Goal: Obtain resource: Download file/media

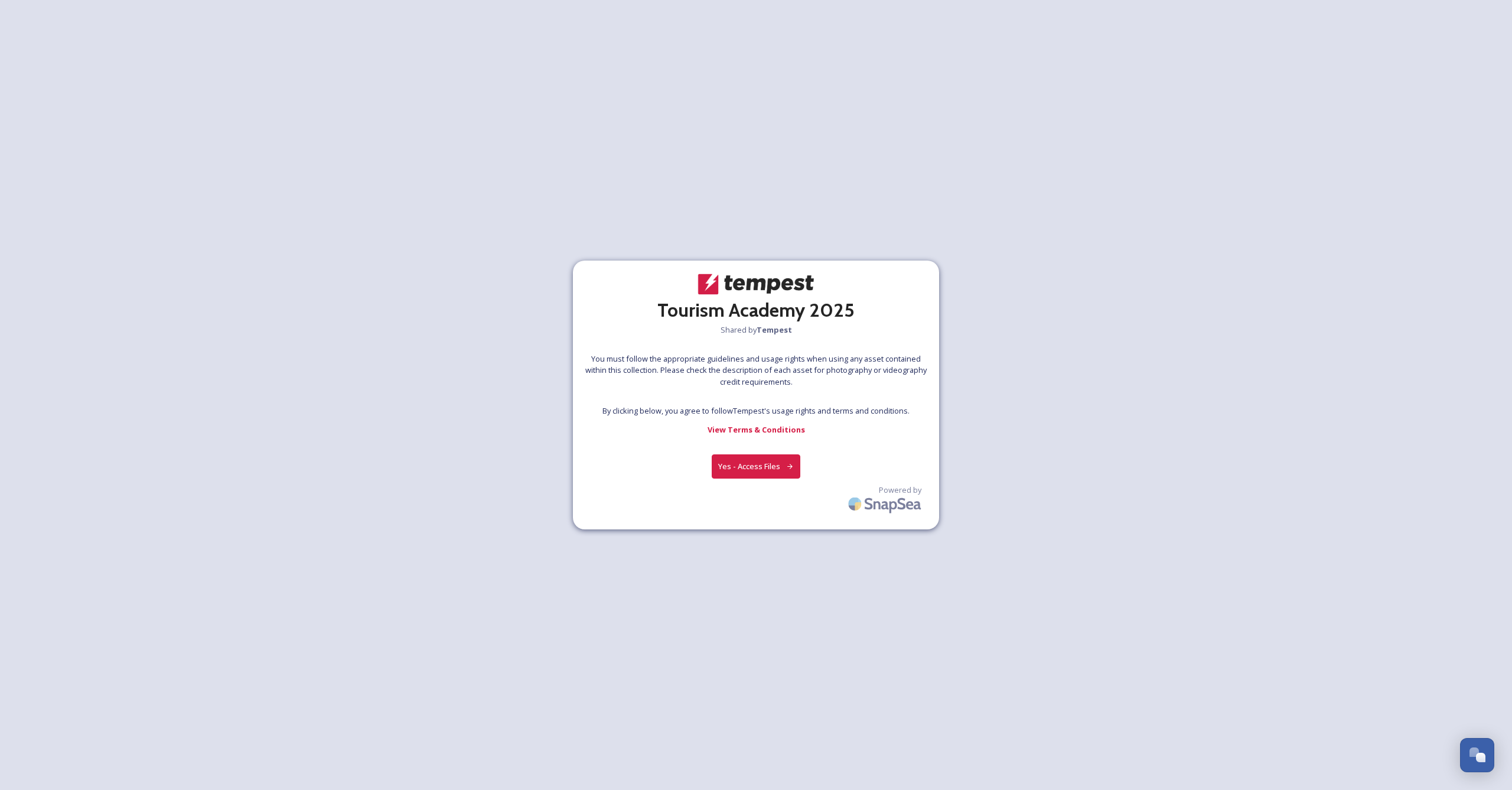
click at [749, 467] on button "Yes - Access Files" at bounding box center [756, 466] width 89 height 24
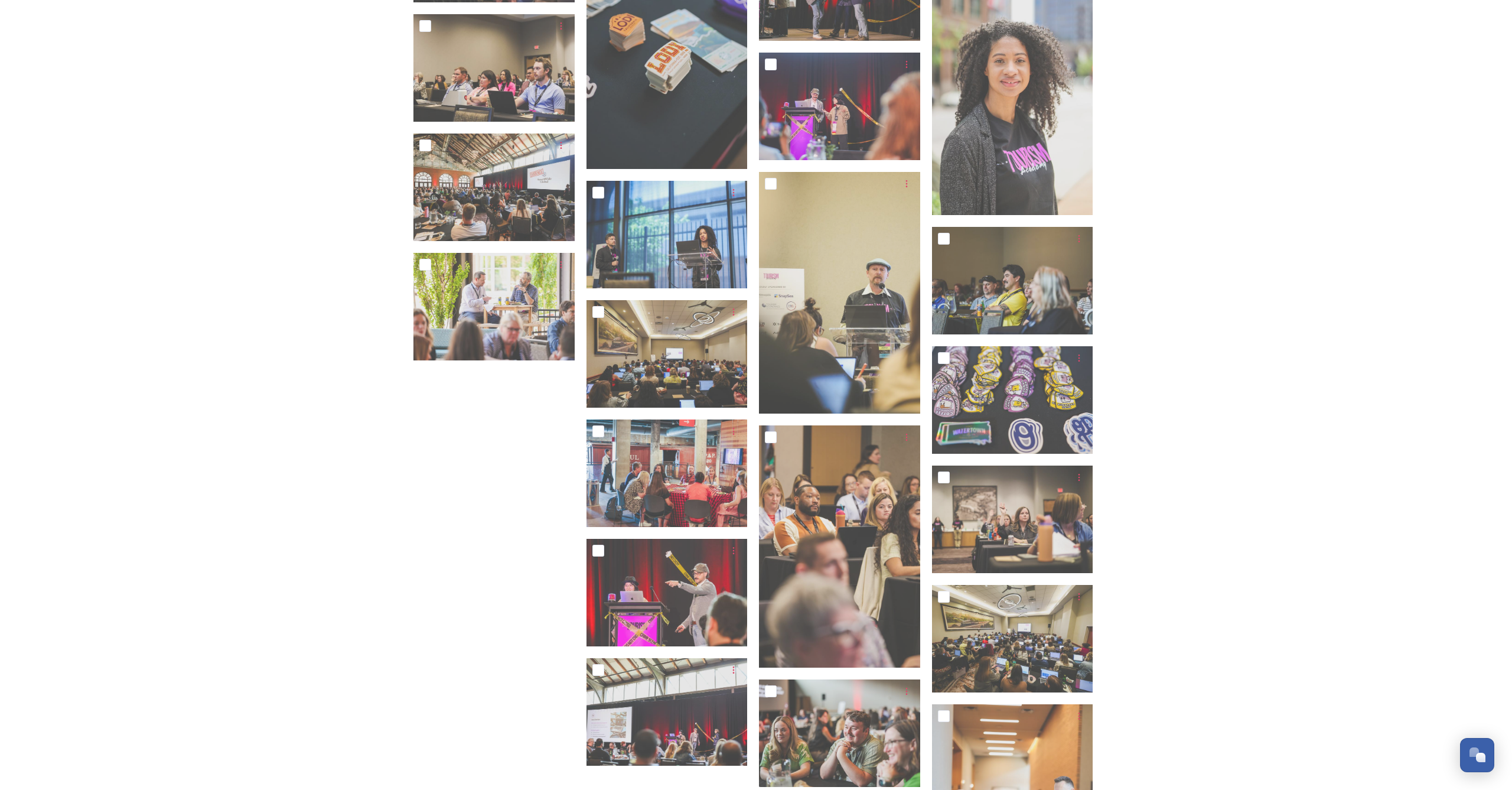
scroll to position [12110, 0]
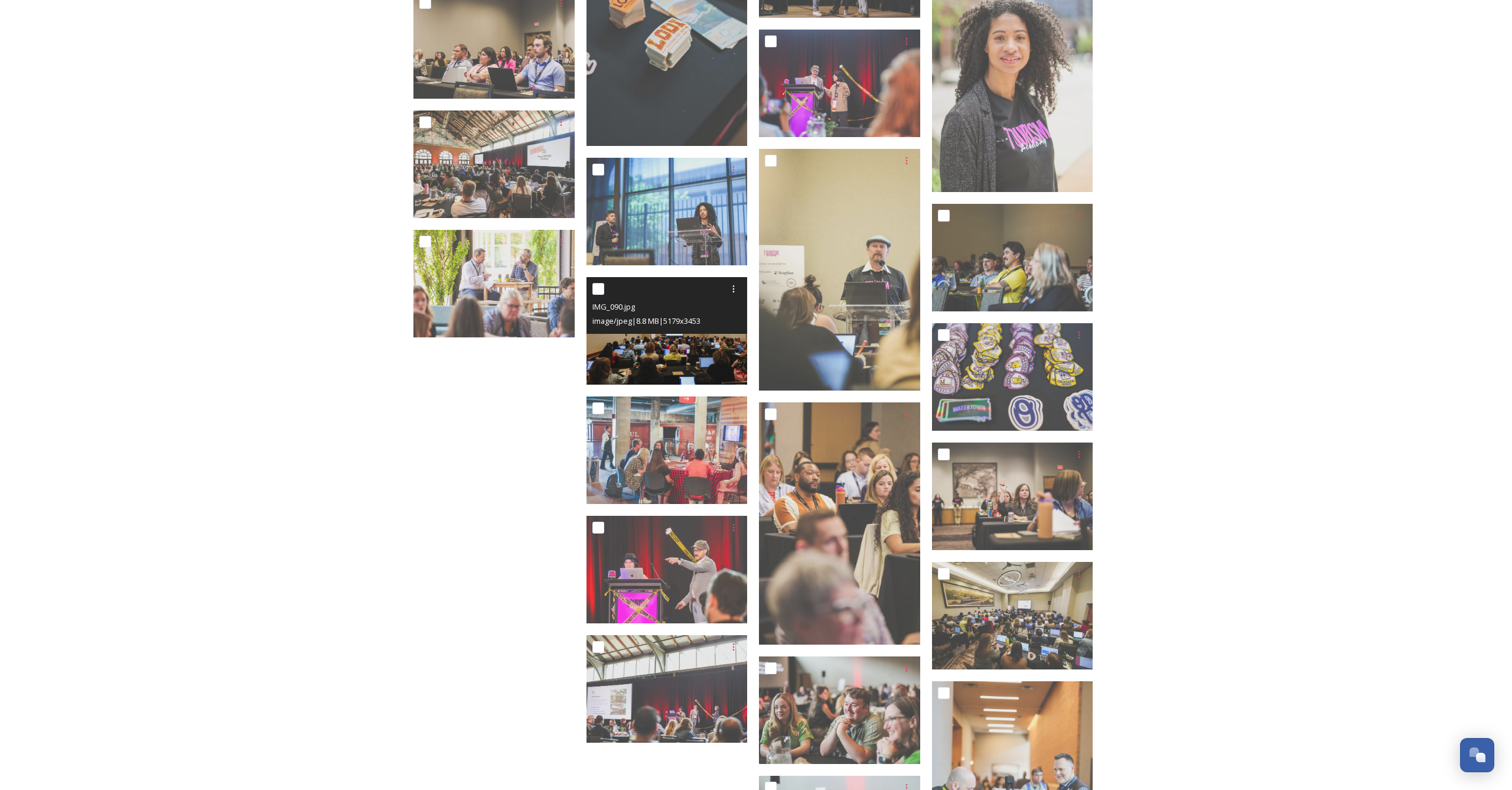
click at [626, 357] on img at bounding box center [668, 330] width 162 height 107
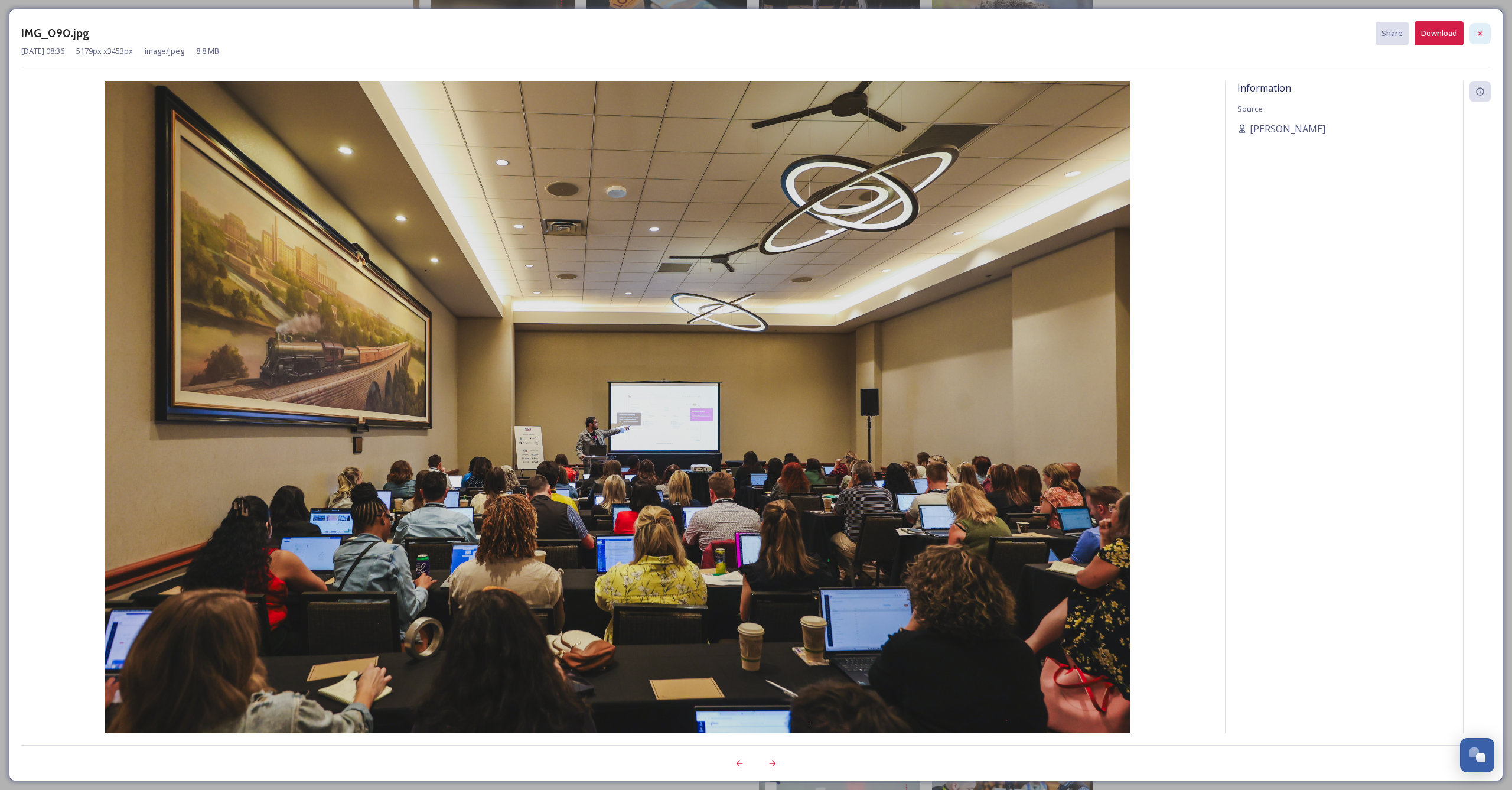
click at [1479, 33] on icon at bounding box center [1481, 34] width 9 height 9
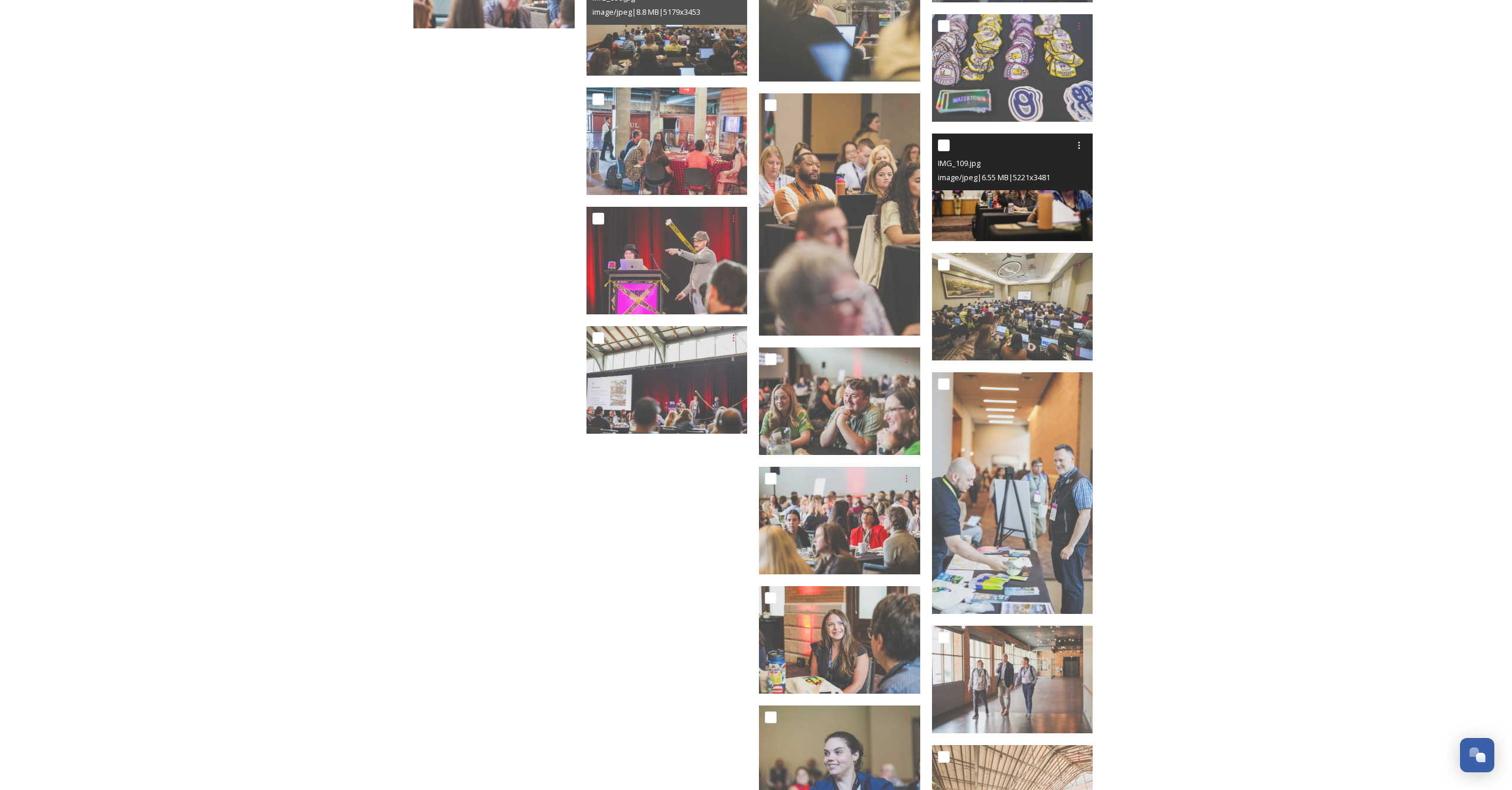
scroll to position [12450, 0]
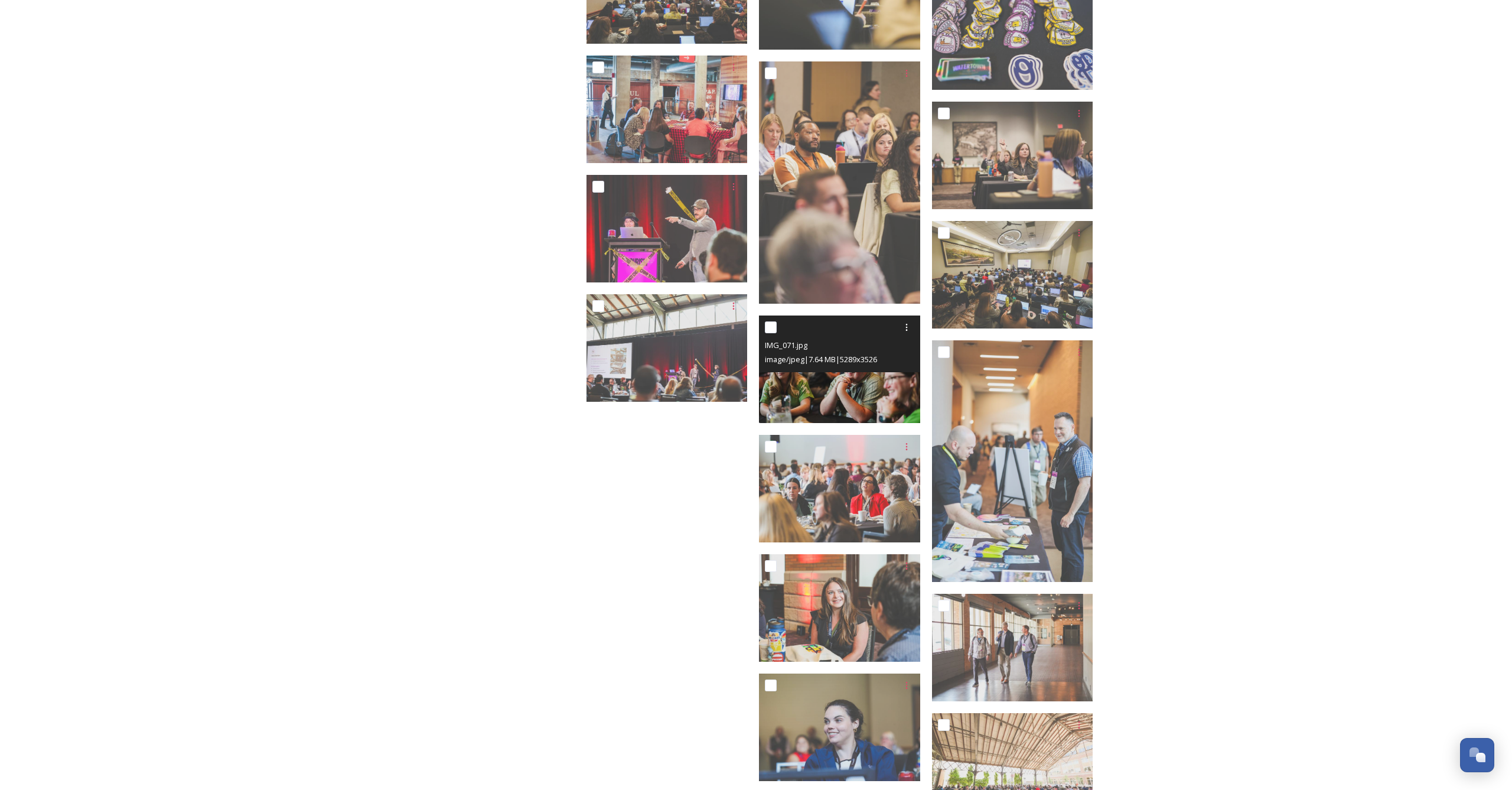
click at [838, 391] on img at bounding box center [840, 368] width 162 height 107
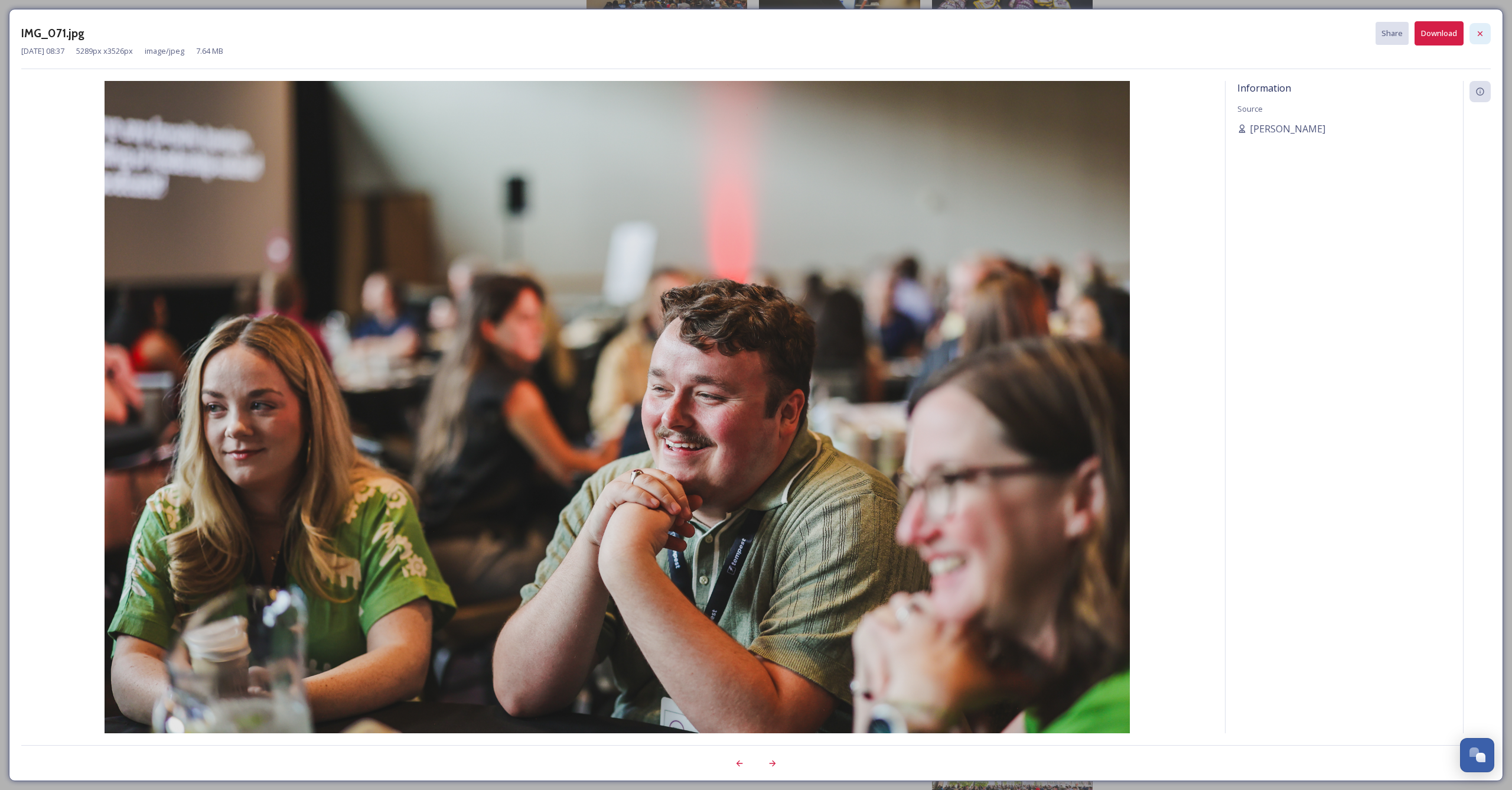
click at [1485, 31] on div at bounding box center [1480, 33] width 21 height 21
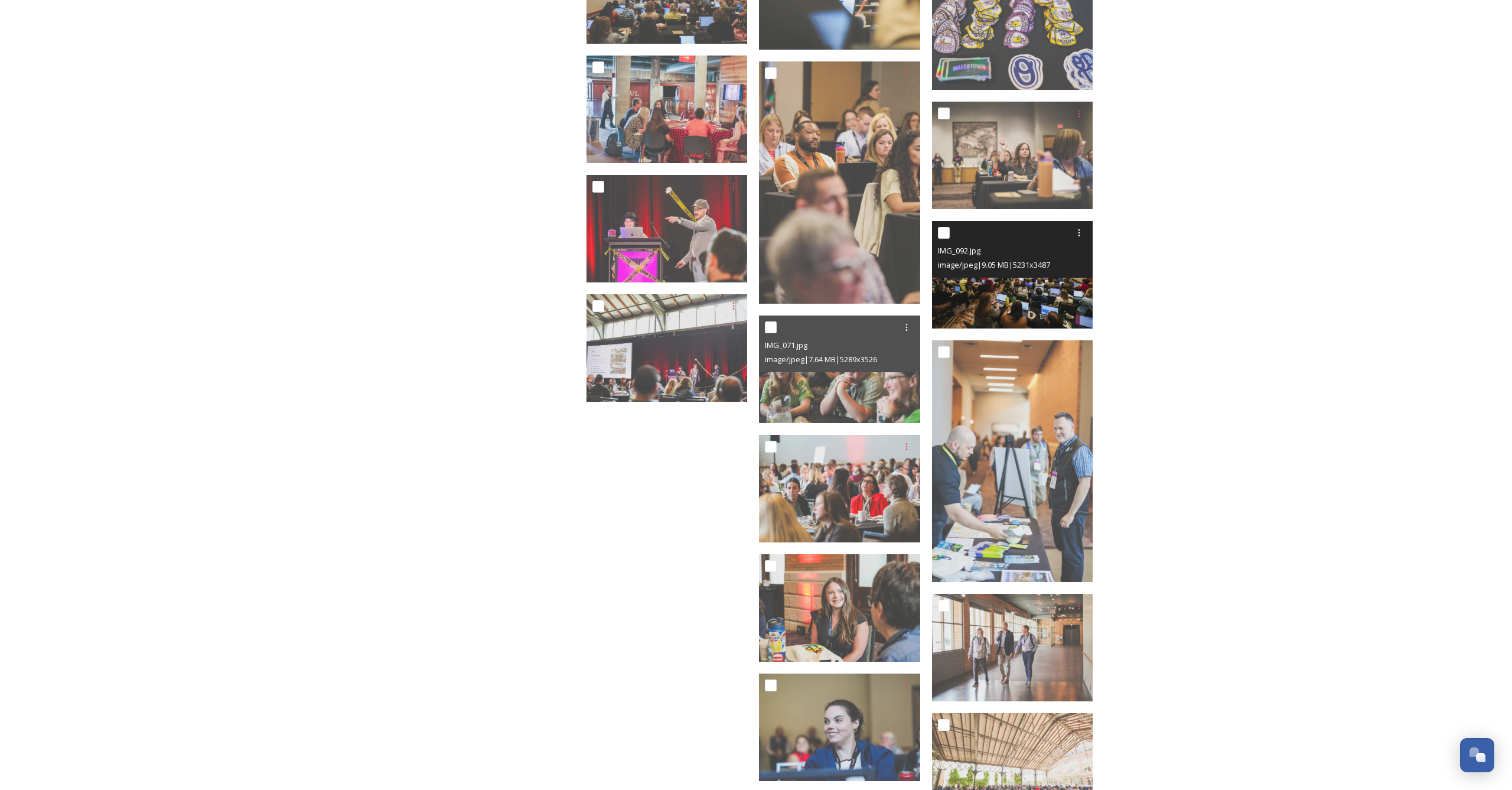
click at [970, 292] on img at bounding box center [1013, 275] width 162 height 107
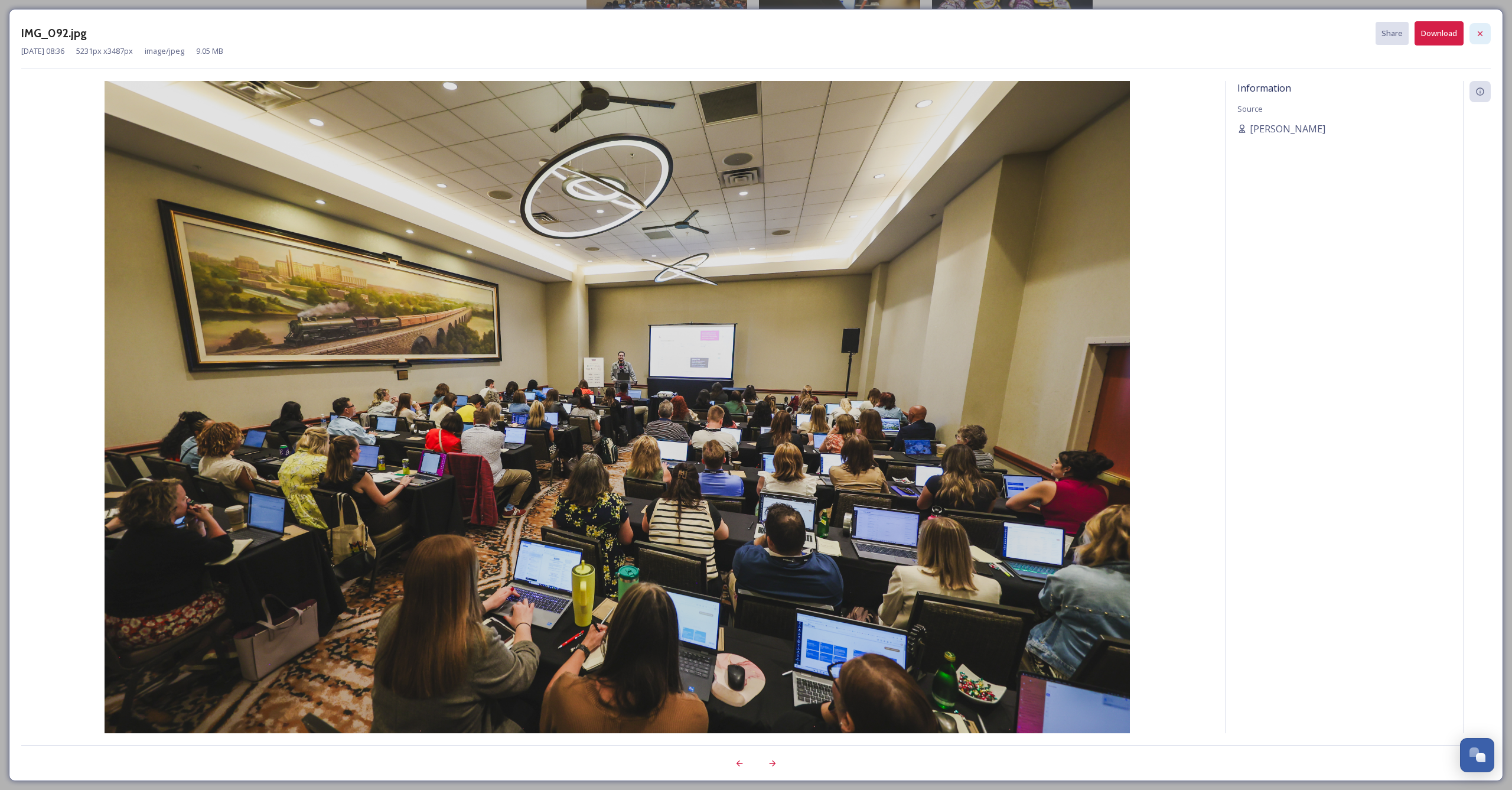
click at [1480, 33] on icon at bounding box center [1481, 34] width 9 height 9
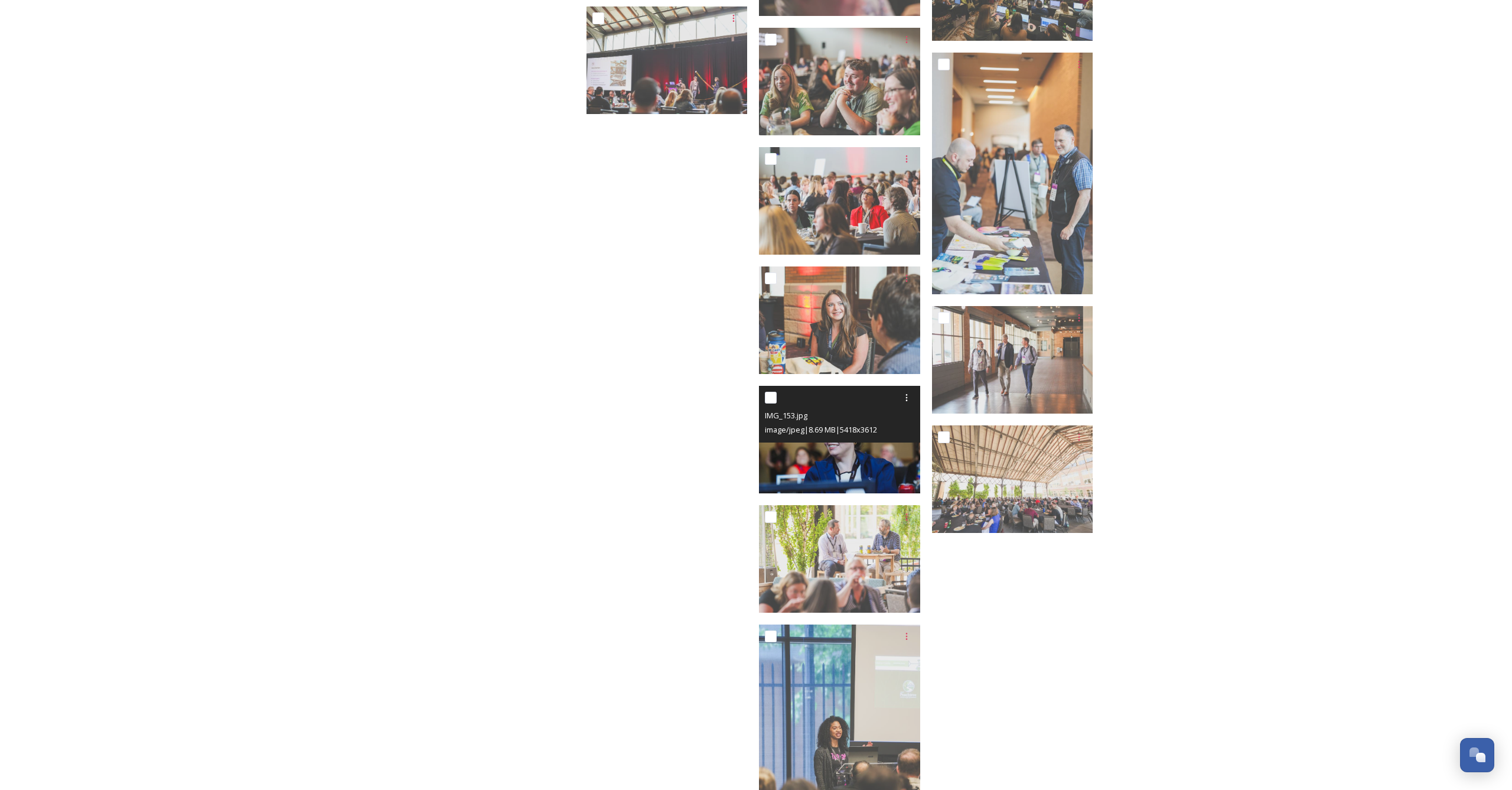
scroll to position [12739, 0]
